Goal: Information Seeking & Learning: Learn about a topic

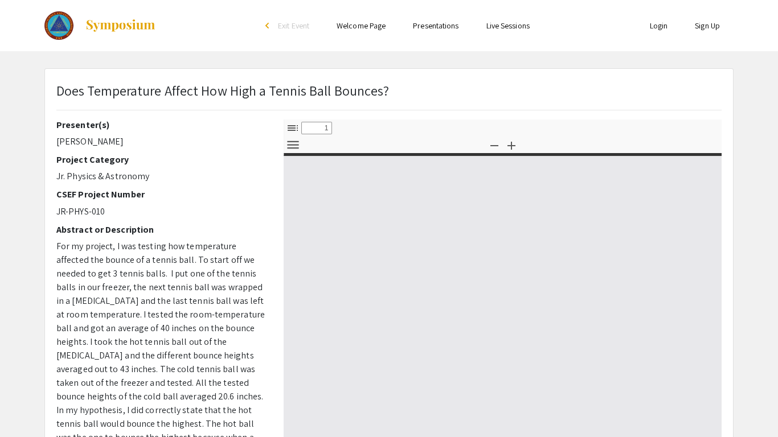
select select "custom"
type input "0"
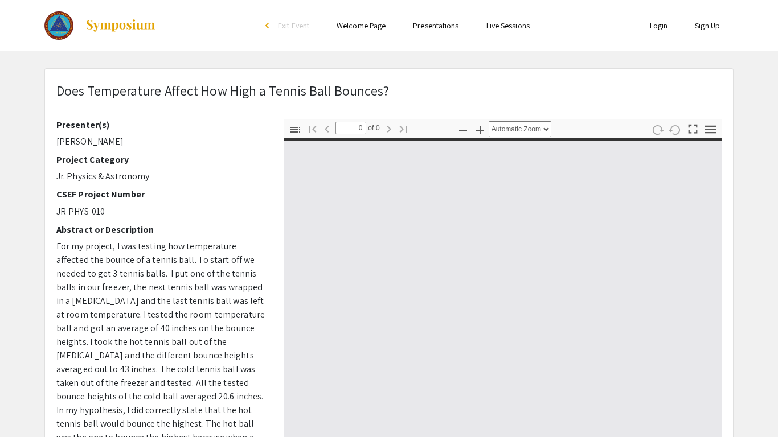
select select "custom"
type input "1"
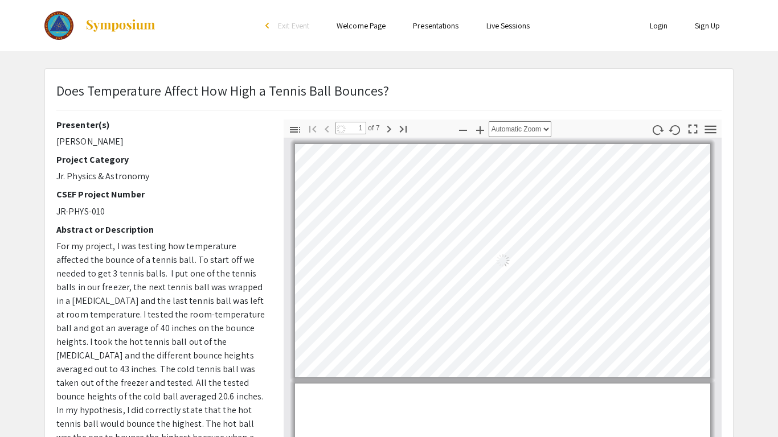
select select "auto"
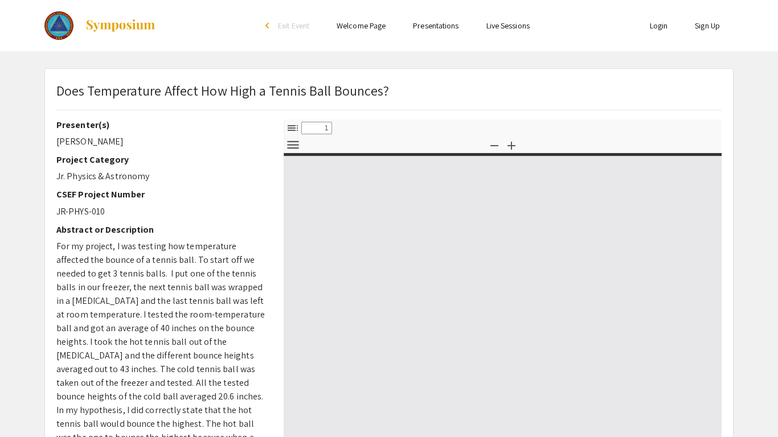
select select "custom"
type input "0"
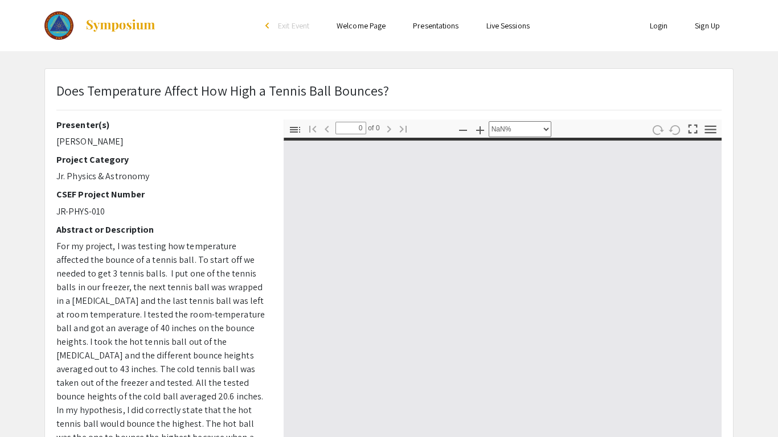
select select "auto"
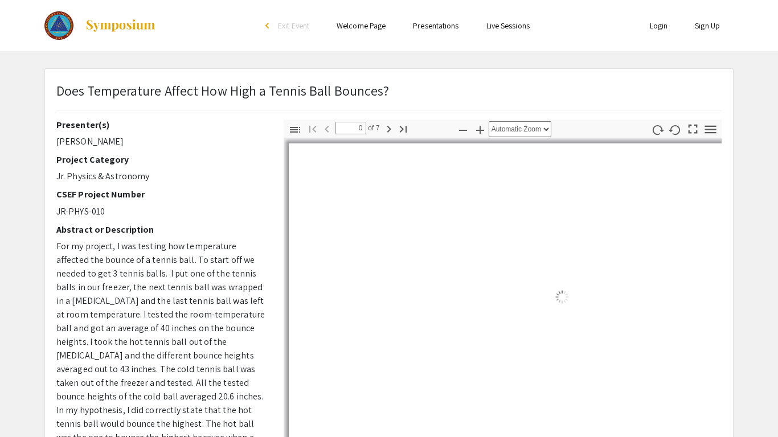
type input "1"
select select "auto"
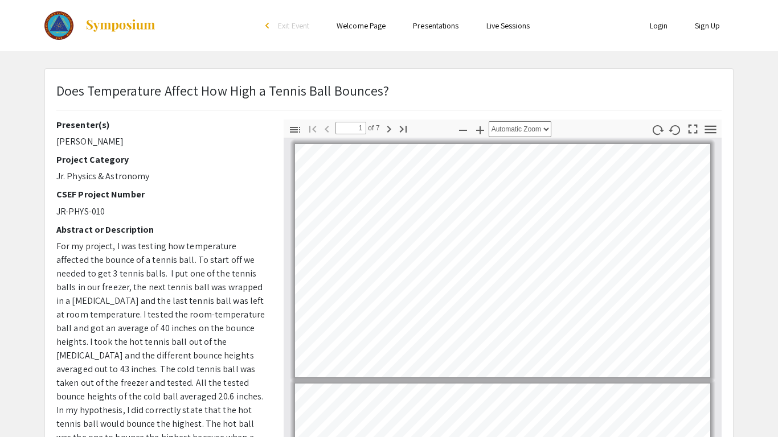
scroll to position [1, 0]
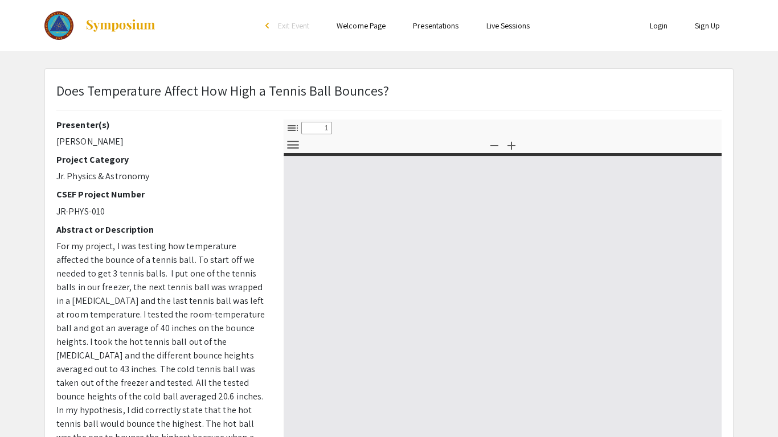
select select "custom"
type input "0"
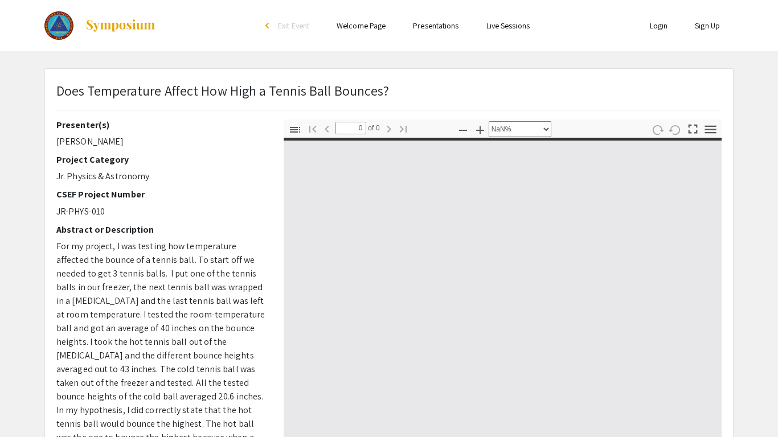
select select "auto"
type input "1"
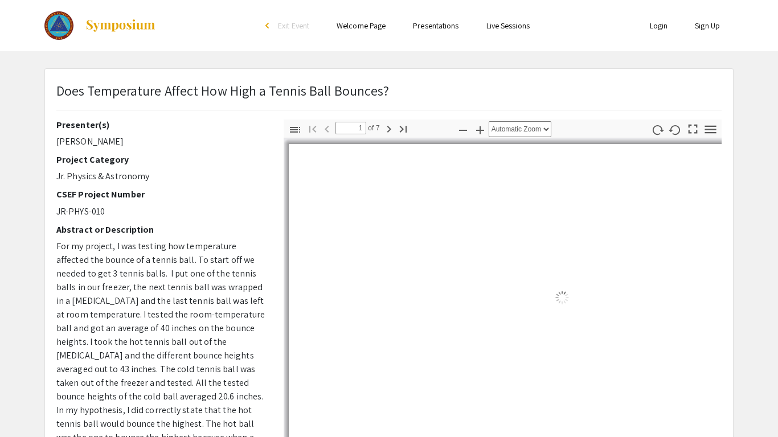
select select "auto"
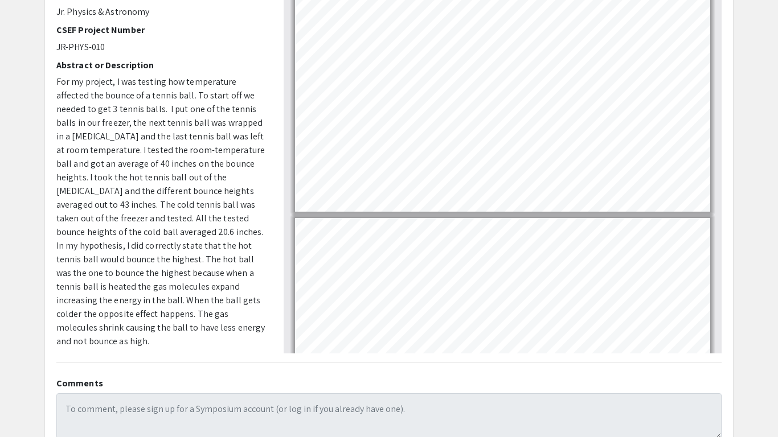
scroll to position [164, 0]
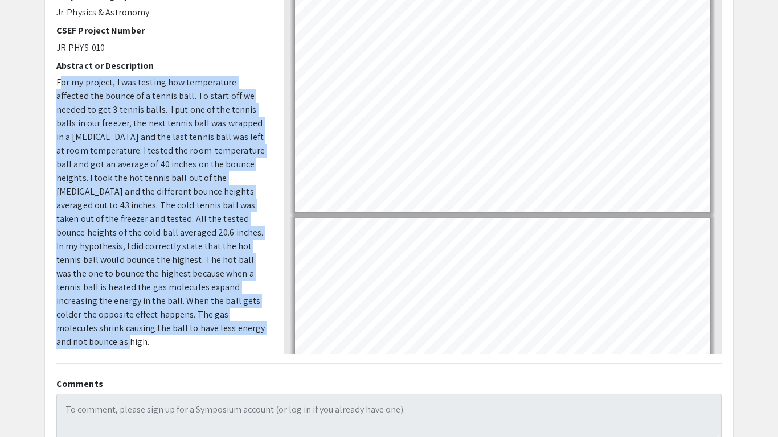
drag, startPoint x: 58, startPoint y: 83, endPoint x: 259, endPoint y: 330, distance: 318.0
click at [259, 330] on p "For my project, I was testing how temperature affected the bounce of a tennis b…" at bounding box center [161, 212] width 210 height 273
copy span "For my project, I was testing how temperature affected the bounce of a tennis b…"
